Goal: Check status: Check status

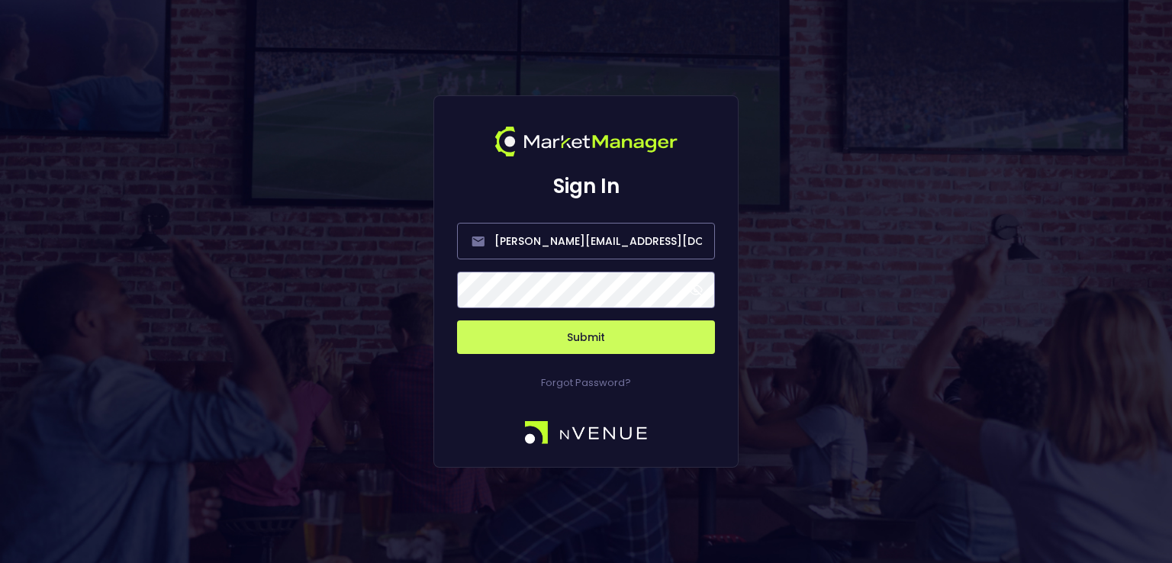
click at [579, 336] on button "Submit" at bounding box center [586, 338] width 258 height 34
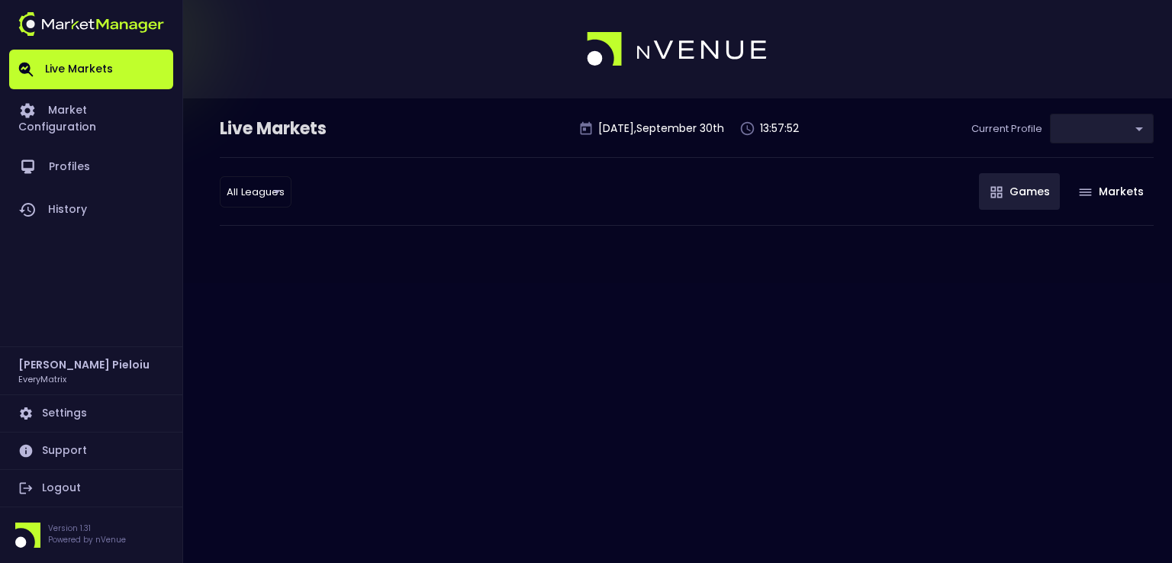
type input "41a1a02b-08cb-4a84-b265-6477bb6fe087"
click at [83, 191] on link "History" at bounding box center [91, 210] width 164 height 43
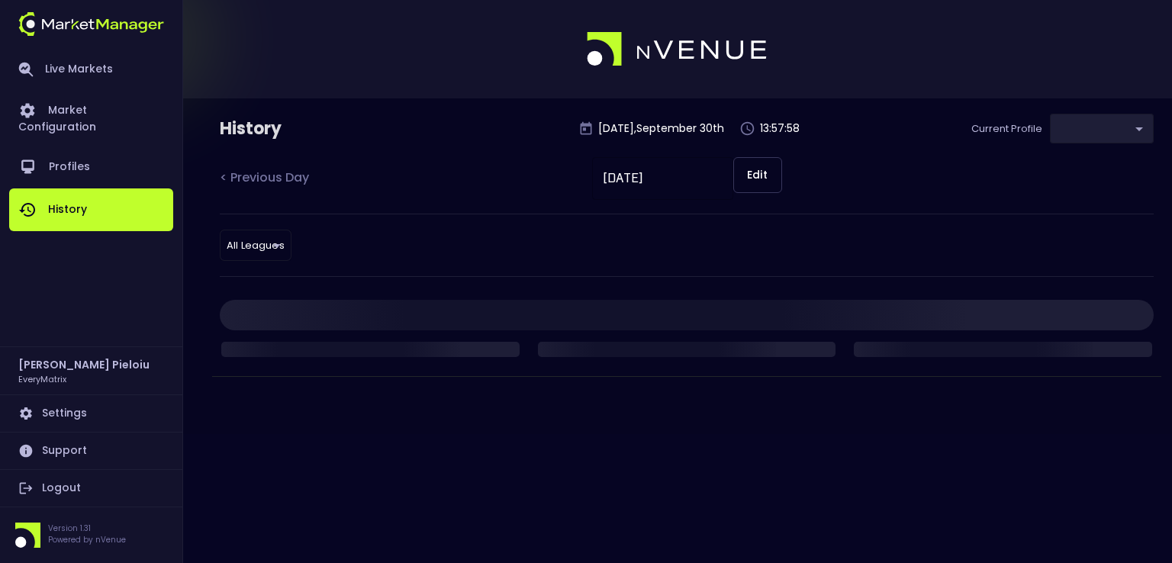
type input "41a1a02b-08cb-4a84-b265-6477bb6fe087"
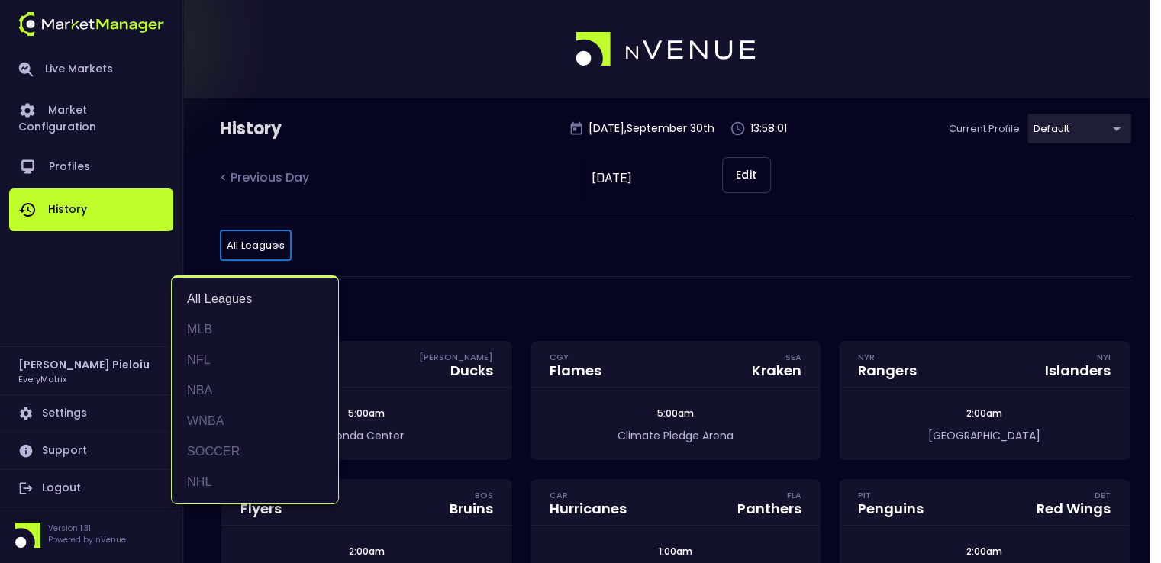
click at [257, 247] on body "Live Markets Market Configuration Profiles History [PERSON_NAME] EveryMatrix Se…" at bounding box center [580, 439] width 1161 height 878
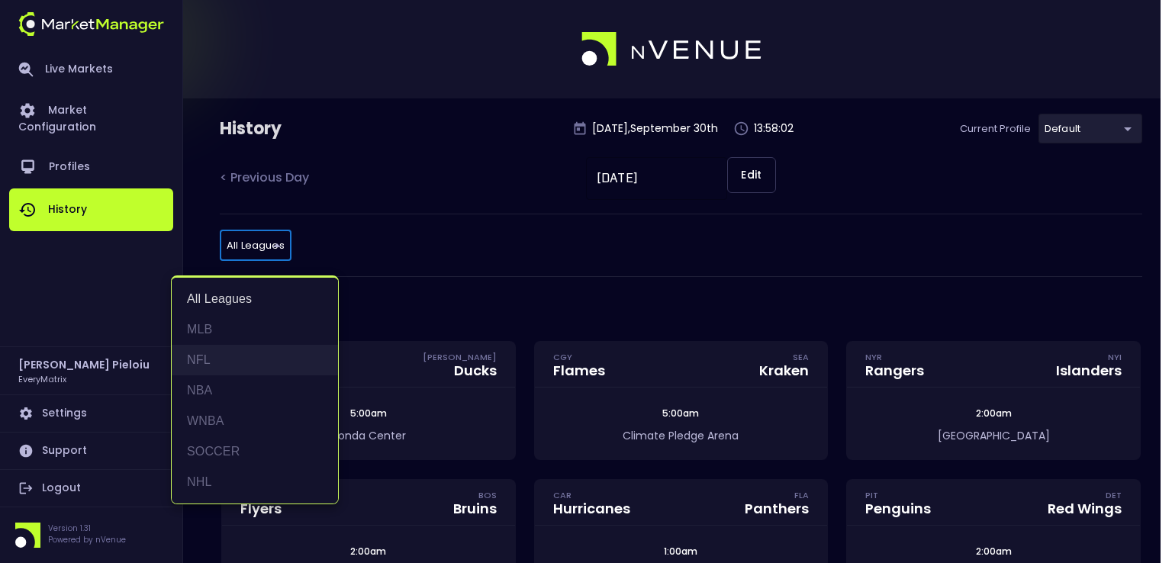
click at [211, 360] on li "NFL" at bounding box center [255, 360] width 166 height 31
type input "NFL"
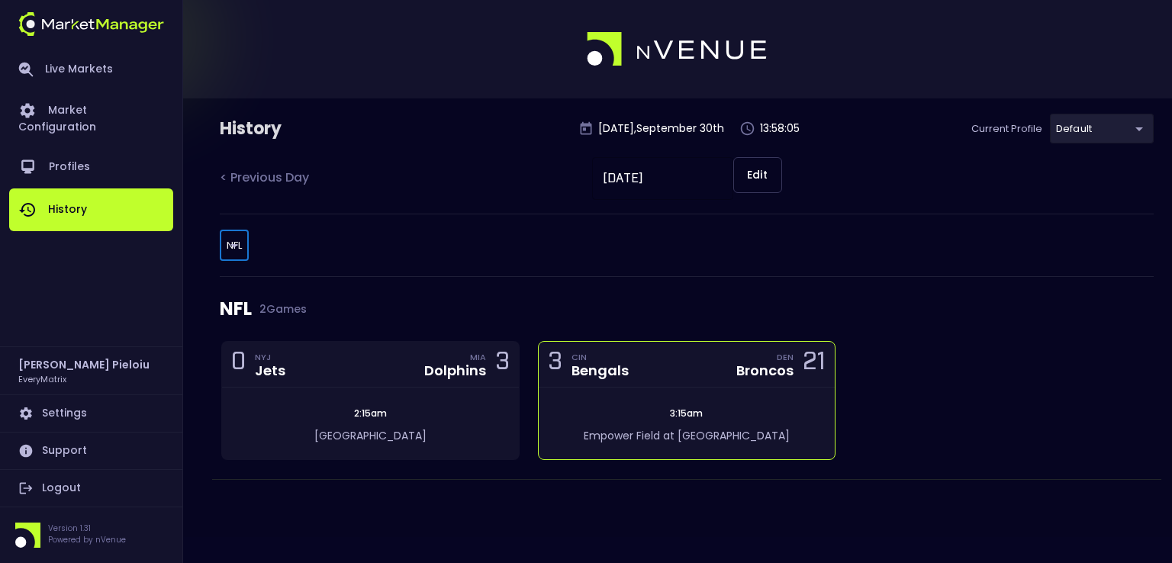
click at [622, 395] on div "3:15am Empower Field at [GEOGRAPHIC_DATA]" at bounding box center [687, 424] width 297 height 72
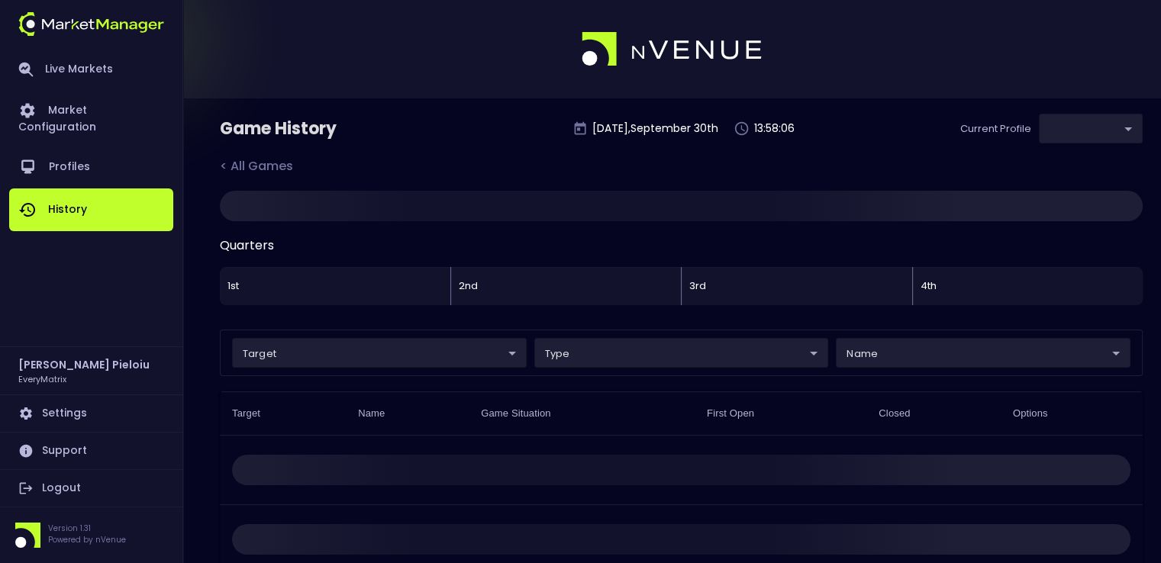
type input "41a1a02b-08cb-4a84-b265-6477bb6fe087"
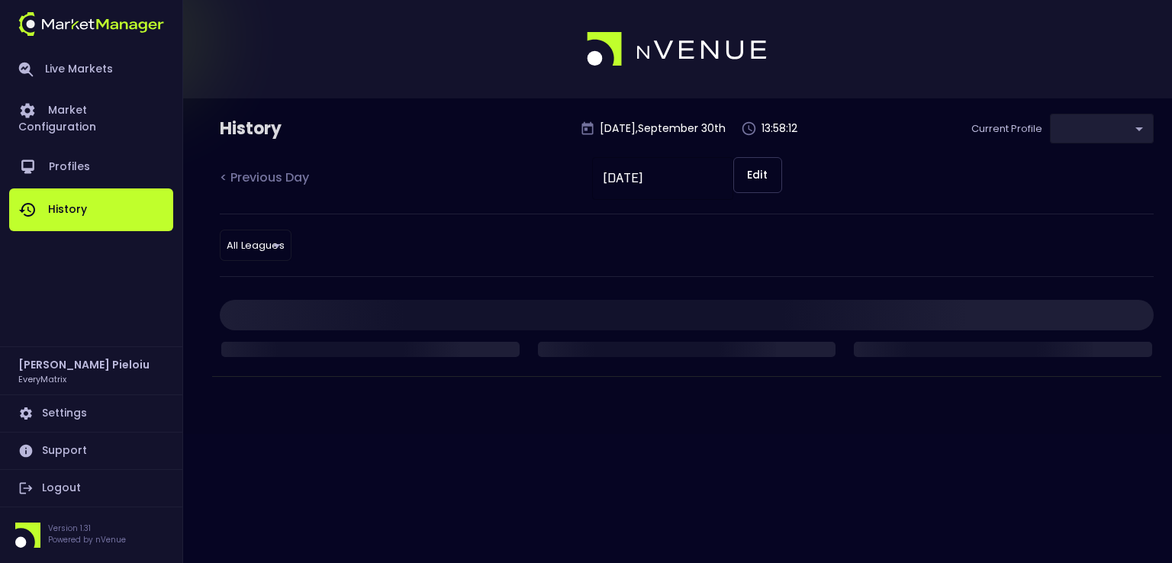
type input "41a1a02b-08cb-4a84-b265-6477bb6fe087"
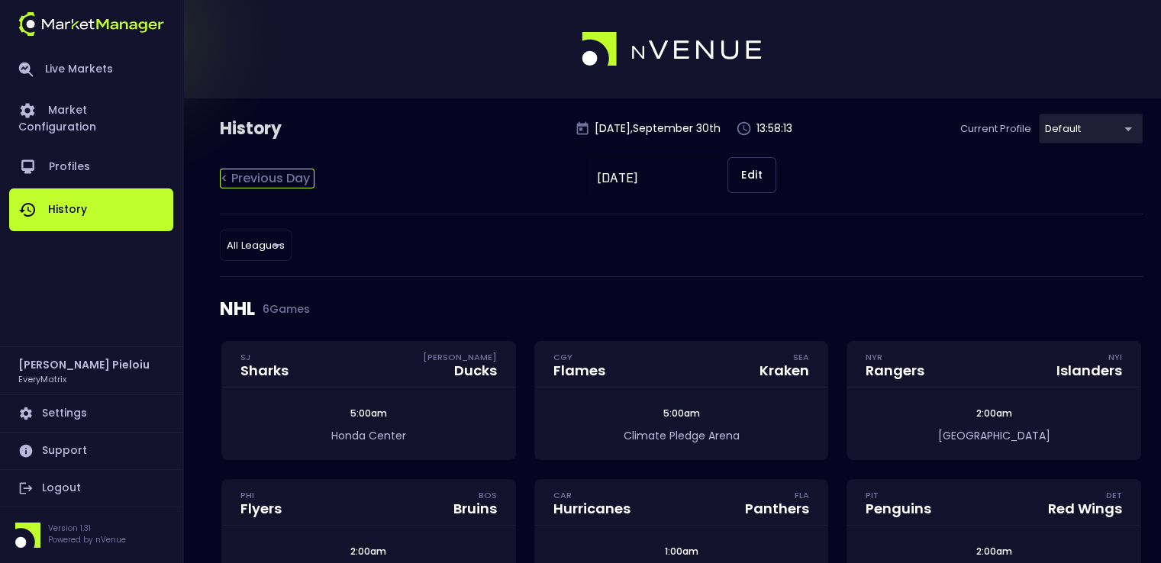
click at [272, 178] on div "< Previous Day" at bounding box center [267, 179] width 95 height 20
type input "[DATE]"
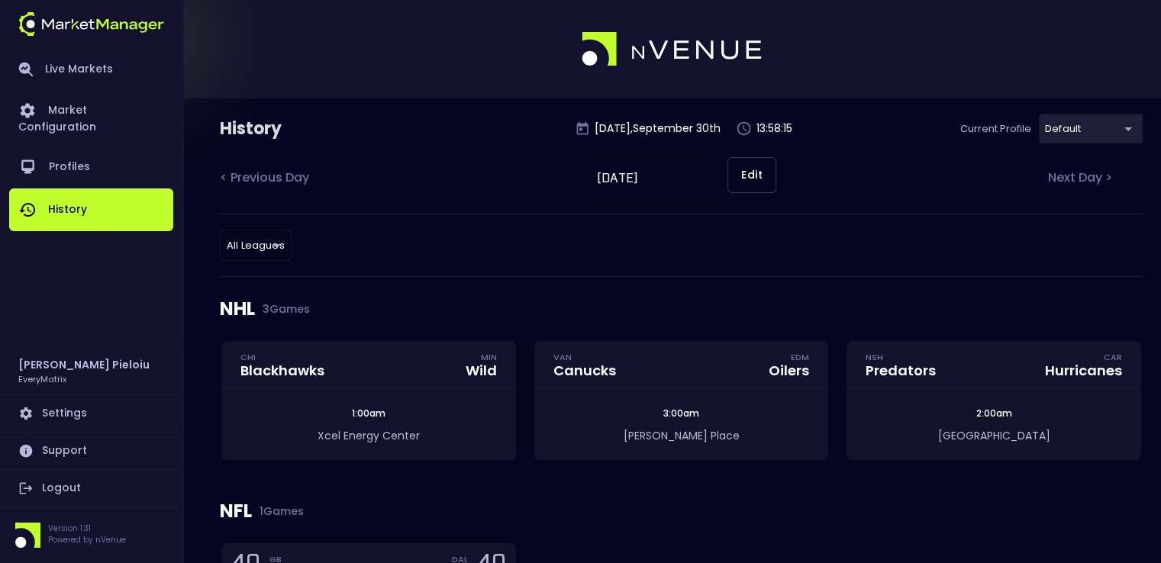
click at [269, 247] on body "Live Markets Market Configuration Profiles History [PERSON_NAME] EveryMatrix Se…" at bounding box center [580, 370] width 1161 height 740
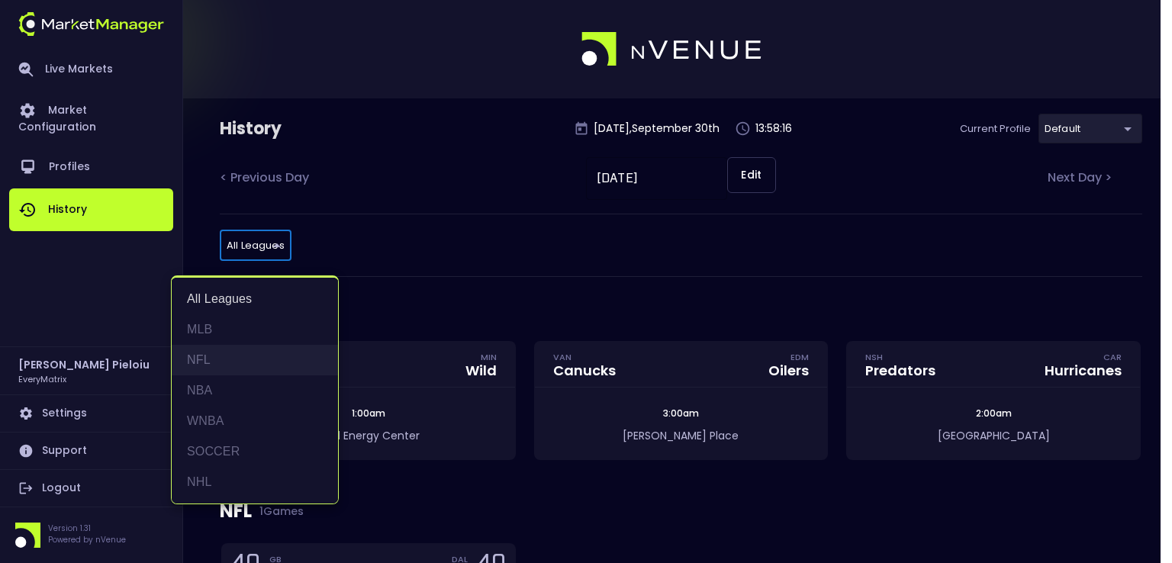
click at [202, 364] on li "NFL" at bounding box center [255, 360] width 166 height 31
type input "NFL"
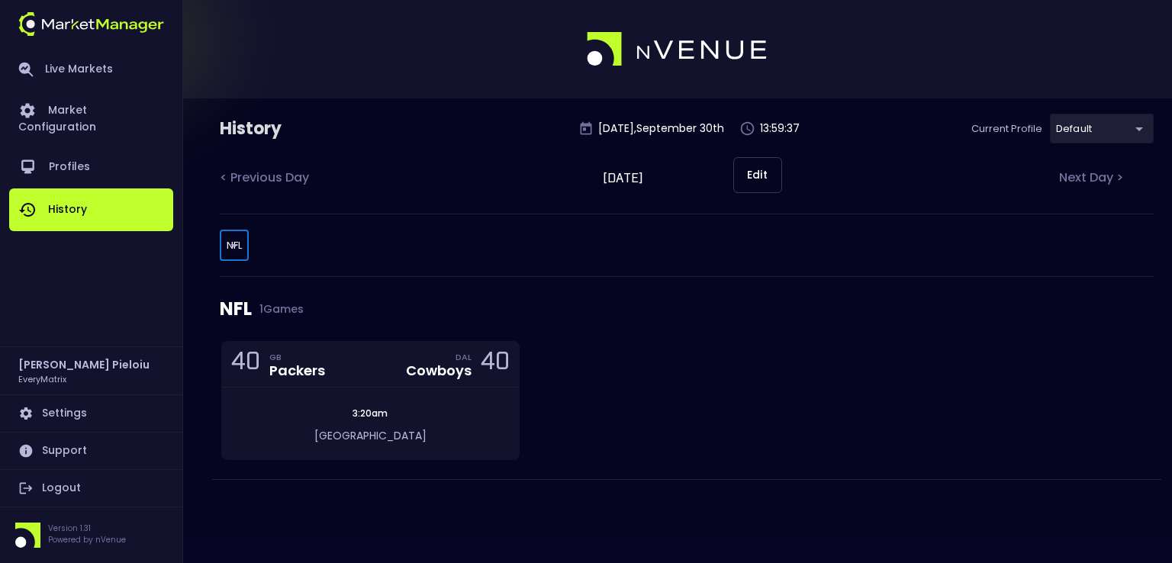
click at [1057, 173] on div "< Previous Day [DATE] ​ Edit Next Day >" at bounding box center [687, 185] width 934 height 56
click at [1074, 178] on div "Next Day >" at bounding box center [1106, 179] width 95 height 20
type input "[DATE]"
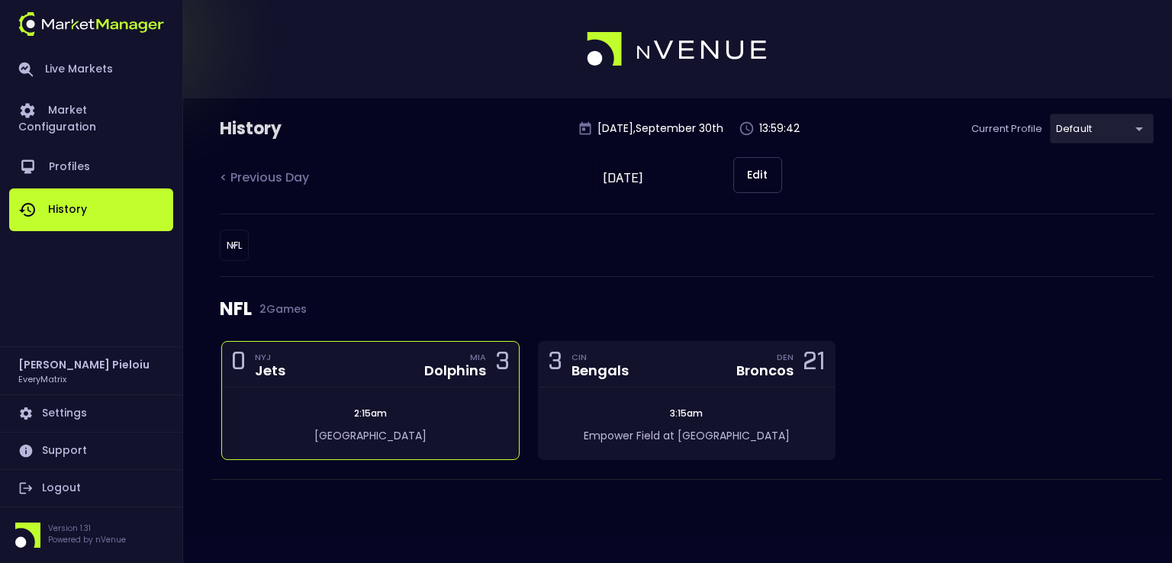
click at [377, 385] on div "0 NYJ Jets MIA Dolphins 3" at bounding box center [370, 365] width 297 height 46
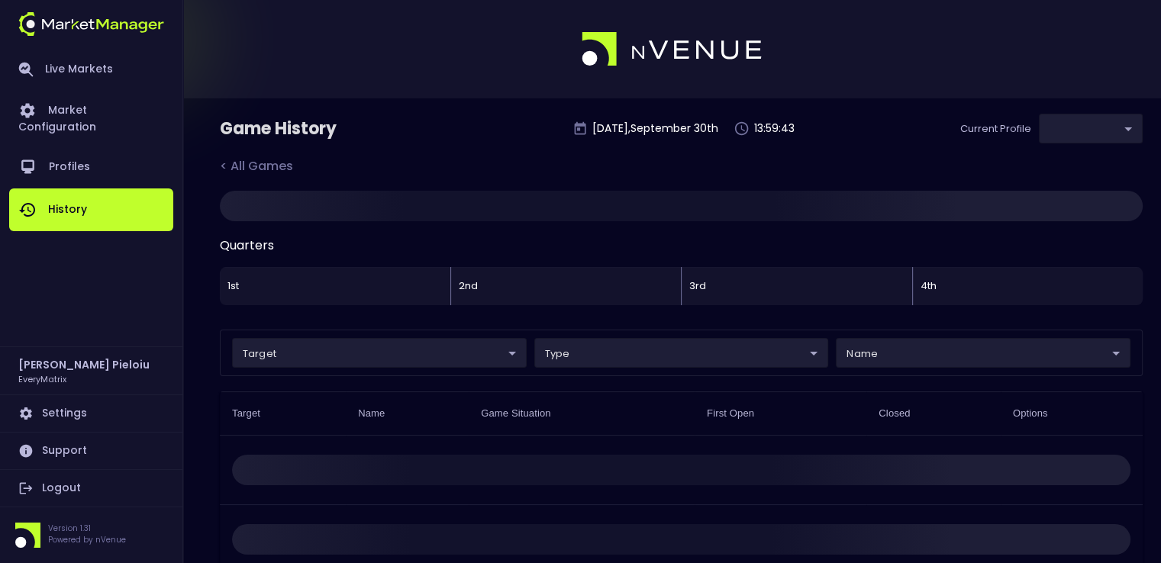
type input "41a1a02b-08cb-4a84-b265-6477bb6fe087"
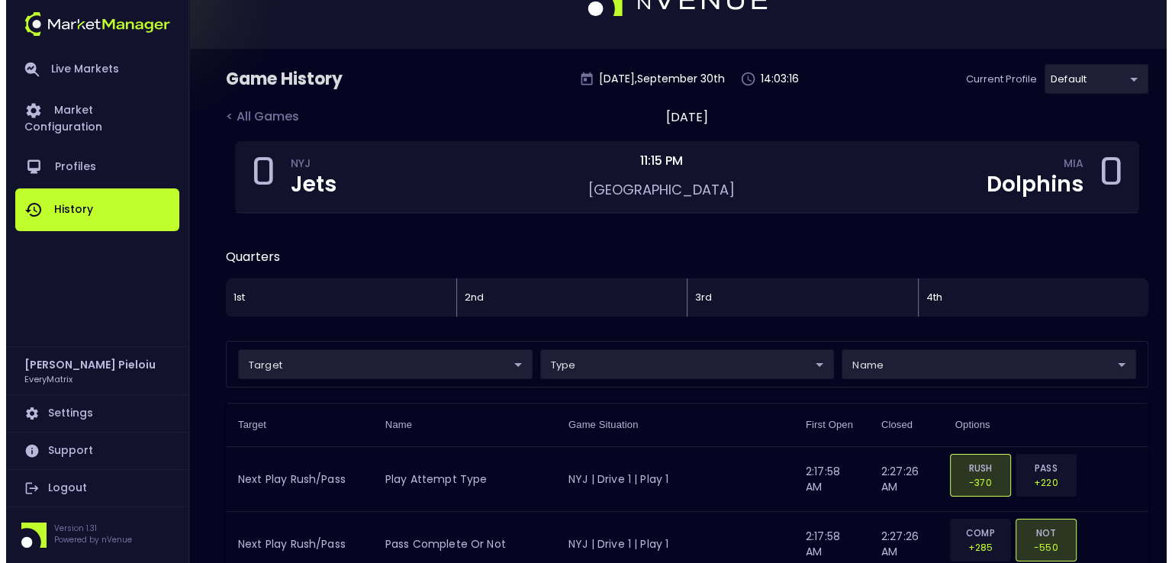
scroll to position [76, 0]
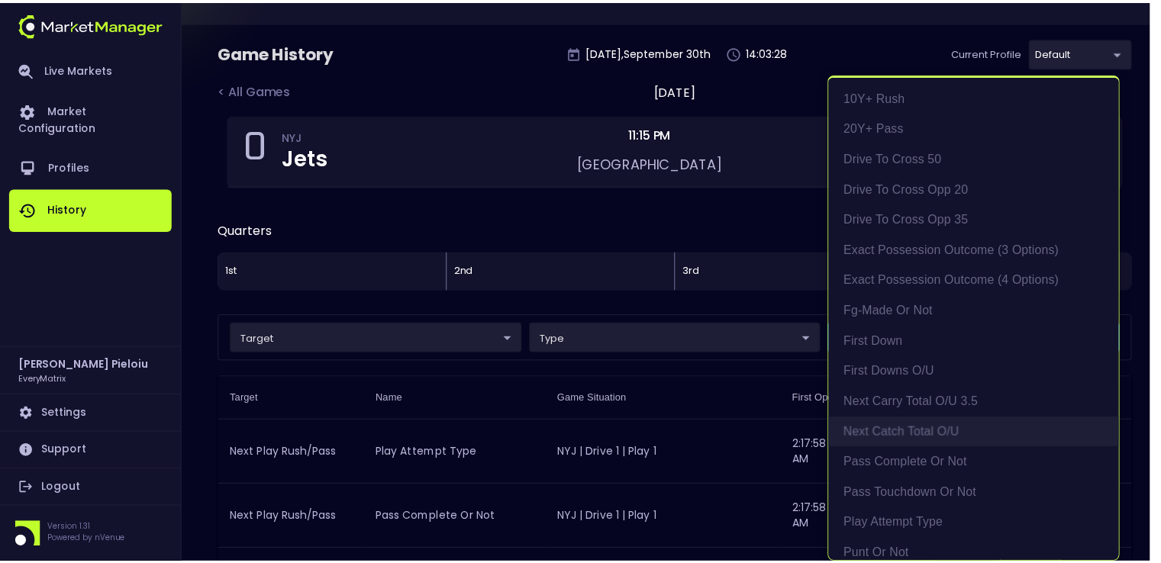
scroll to position [288, 0]
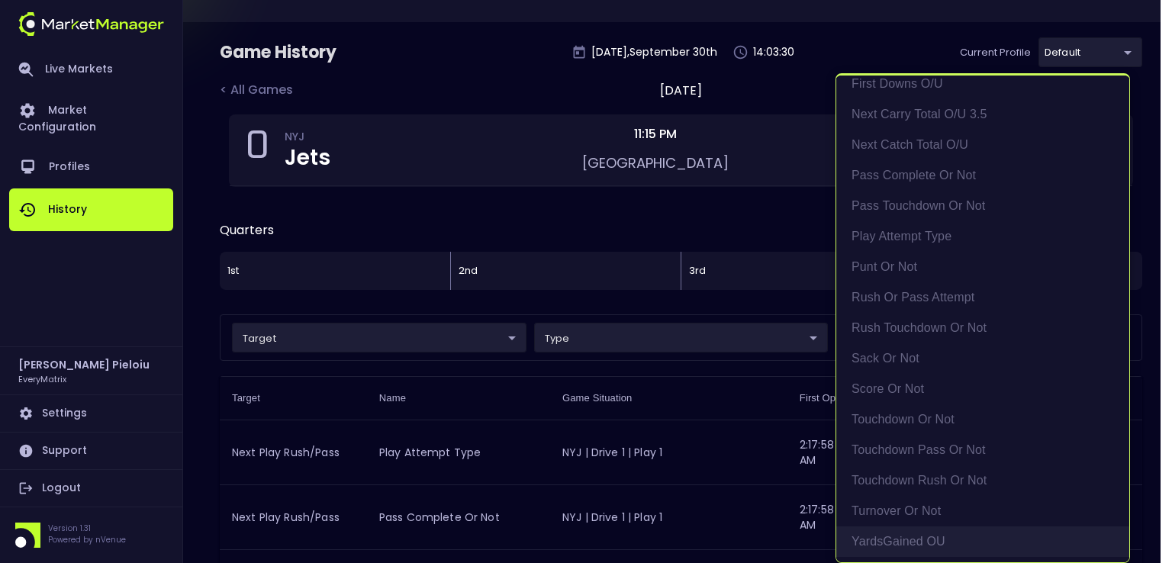
click at [904, 535] on li "YardsGained OU" at bounding box center [983, 542] width 293 height 31
type input "YardsGained OU"
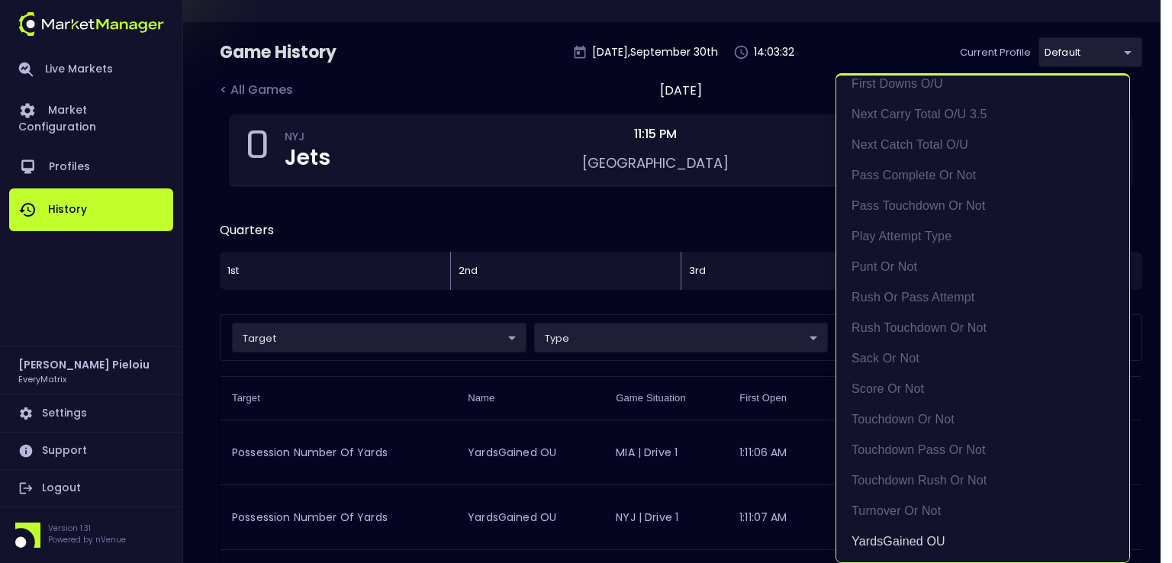
click at [628, 373] on div at bounding box center [586, 281] width 1172 height 563
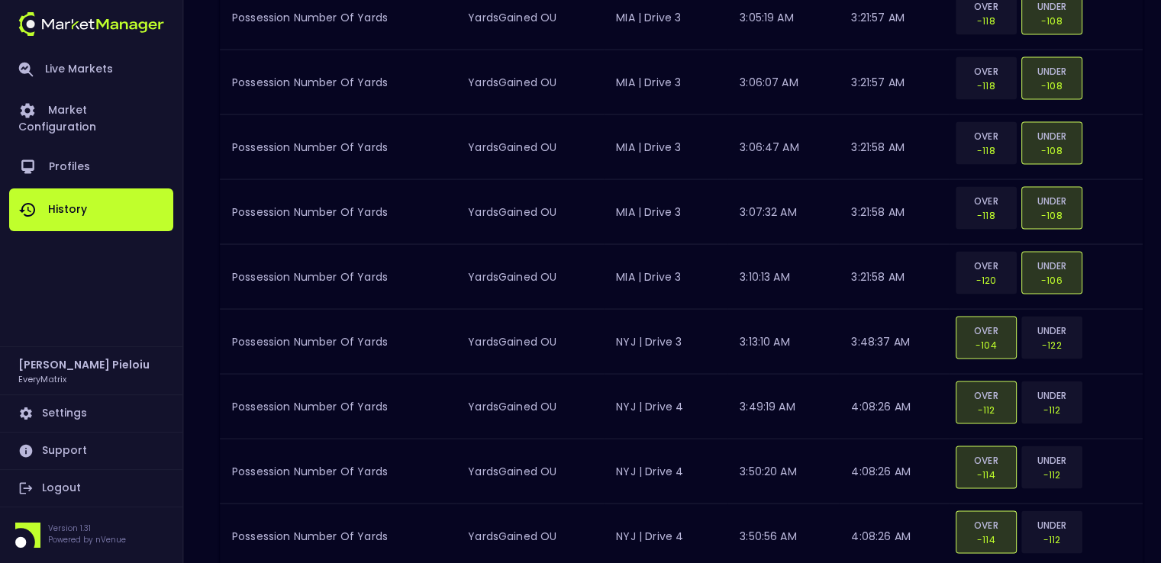
scroll to position [3246, 0]
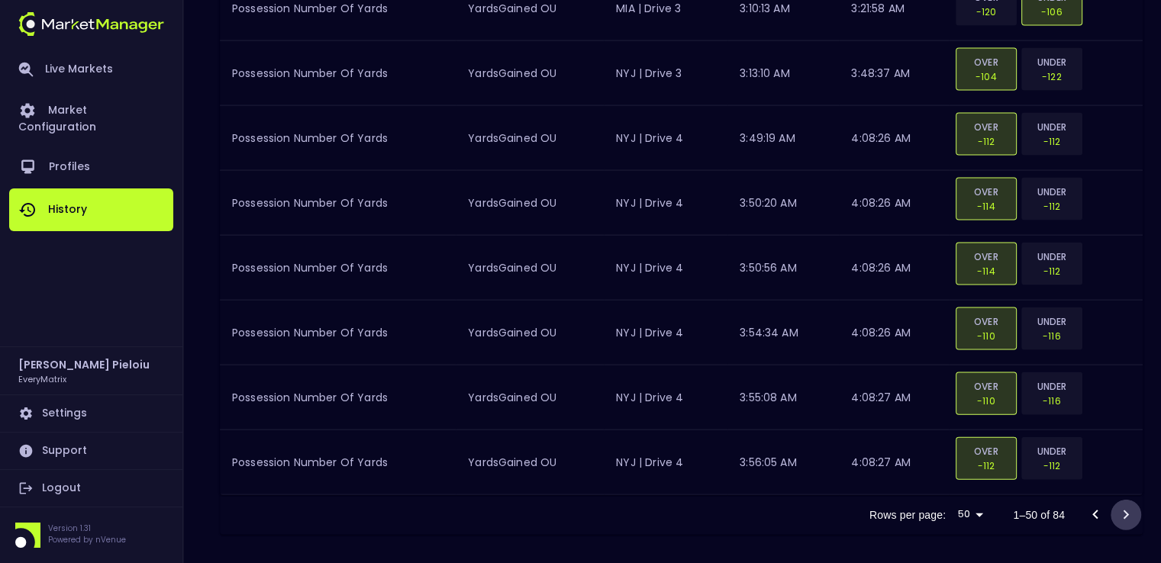
click at [1124, 508] on icon "Go to next page" at bounding box center [1126, 515] width 18 height 18
click at [1126, 508] on div at bounding box center [1110, 515] width 61 height 31
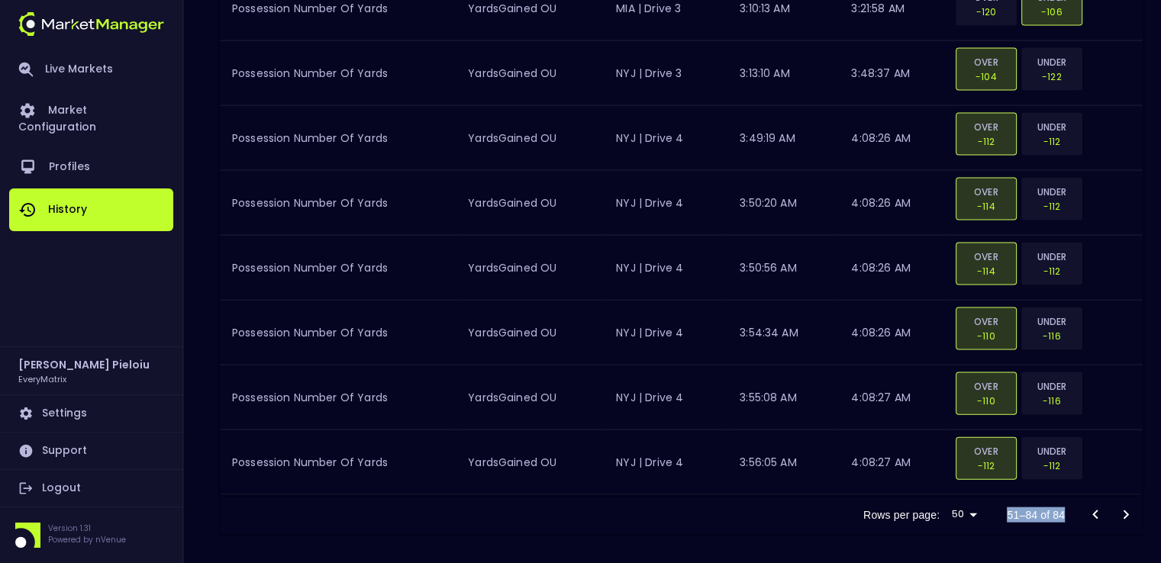
click at [1126, 508] on div at bounding box center [1110, 515] width 61 height 31
click at [1092, 506] on icon "Go to previous page" at bounding box center [1095, 515] width 18 height 18
click at [1121, 507] on icon "Go to next page" at bounding box center [1126, 515] width 18 height 18
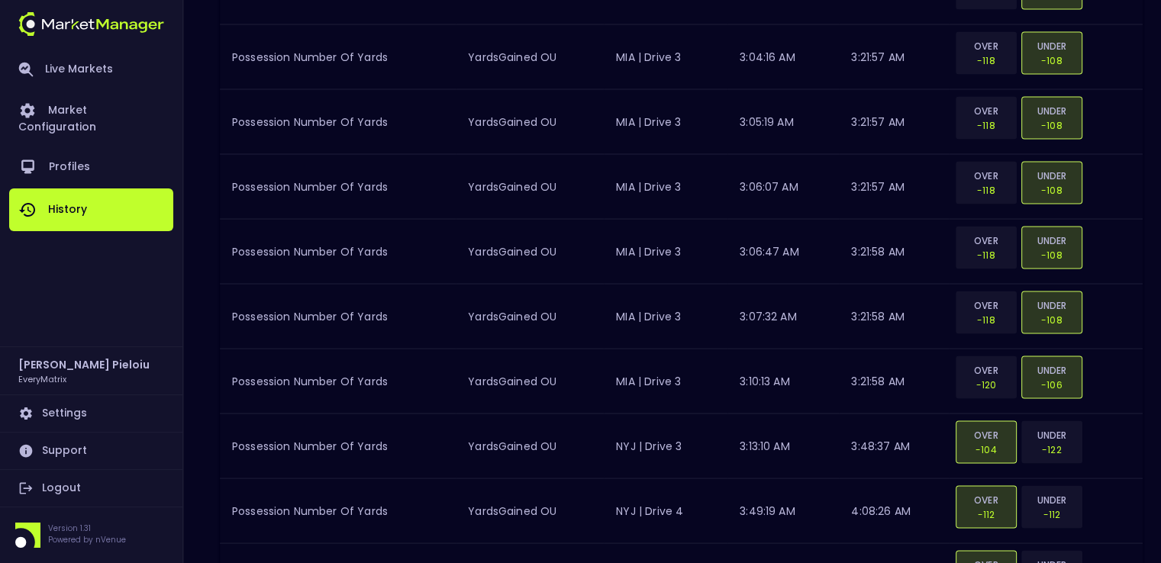
scroll to position [2864, 0]
